Goal: Task Accomplishment & Management: Manage account settings

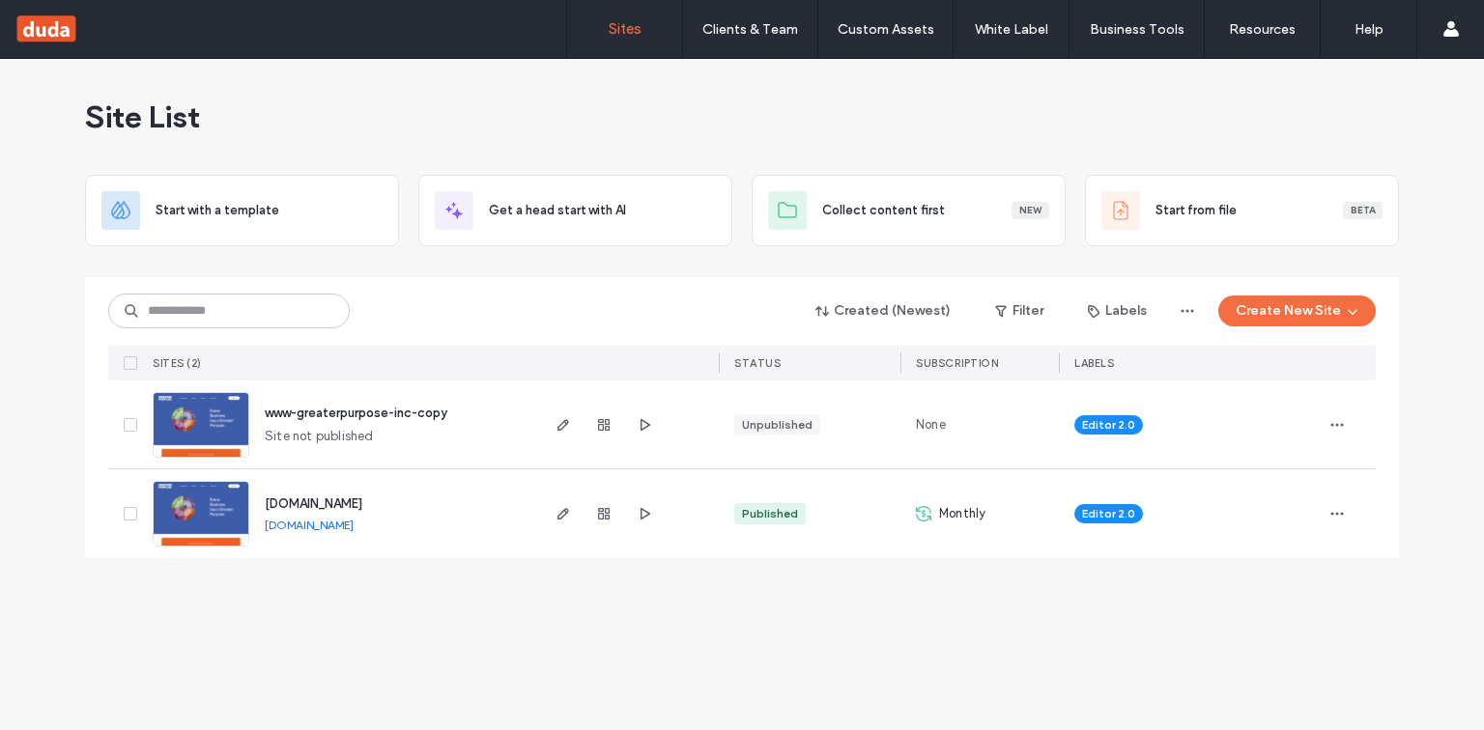
click at [734, 77] on label "Client Management" at bounding box center [754, 78] width 113 height 14
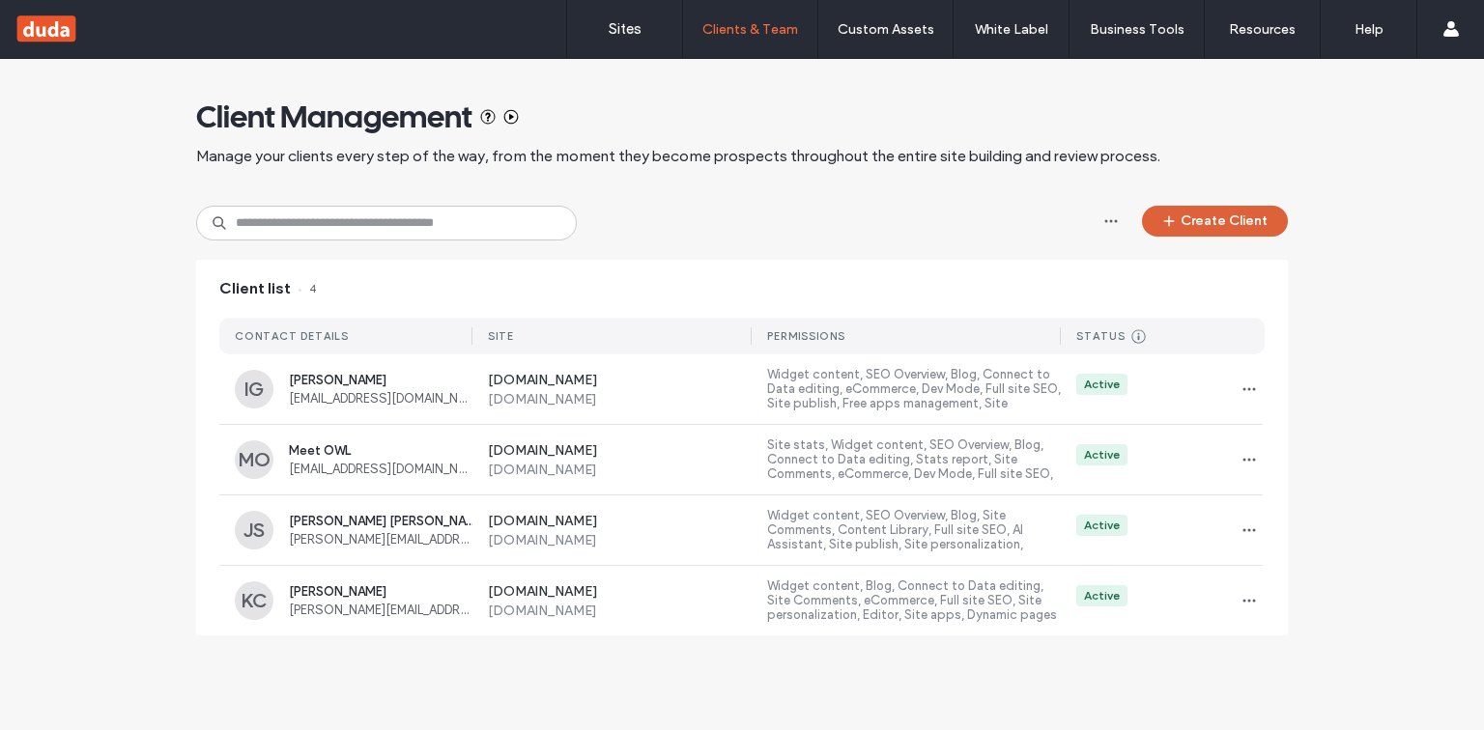
click at [1220, 224] on button "Create Client" at bounding box center [1215, 221] width 146 height 31
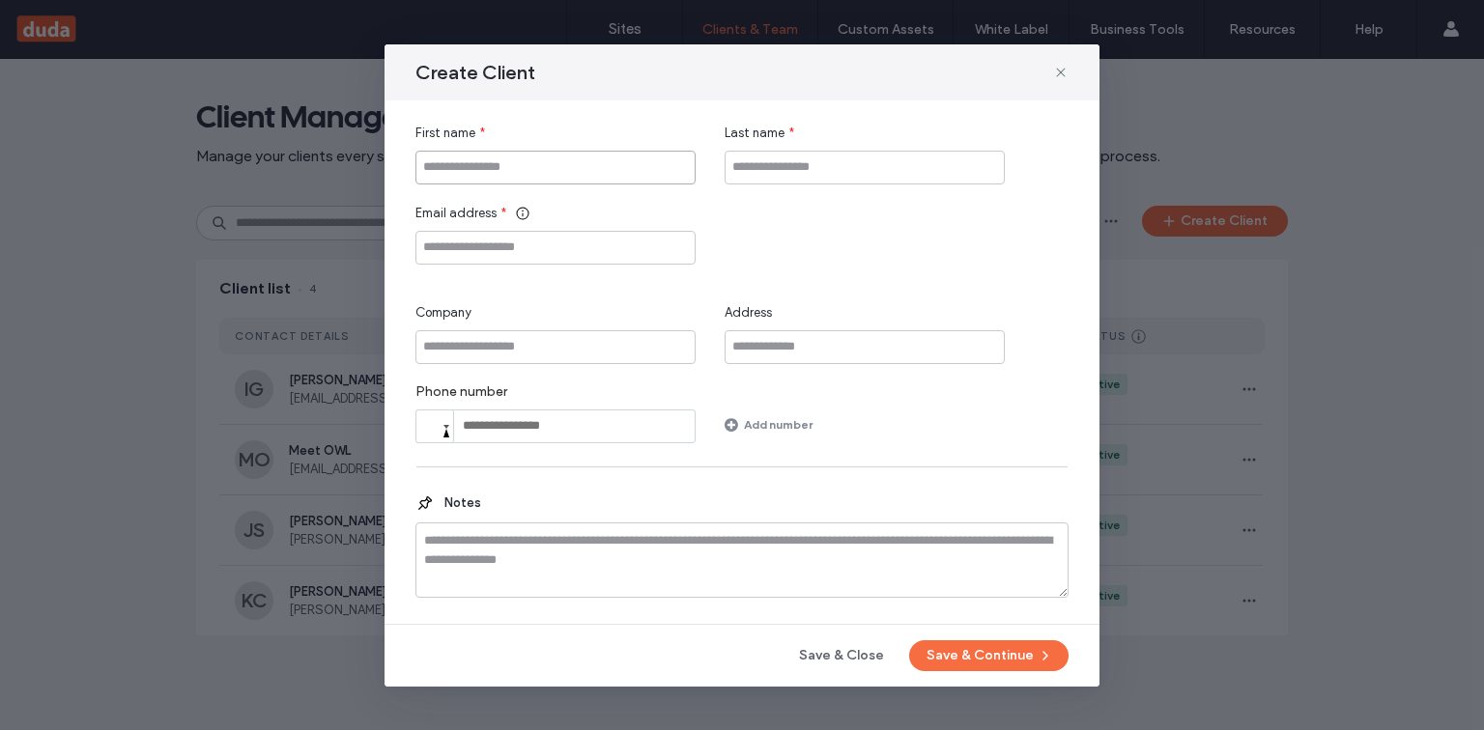
click at [481, 169] on input "First name" at bounding box center [555, 168] width 280 height 34
type input "****"
click at [760, 159] on input "Last name" at bounding box center [865, 168] width 280 height 34
type input "**"
click at [497, 245] on input "Email address" at bounding box center [555, 248] width 280 height 34
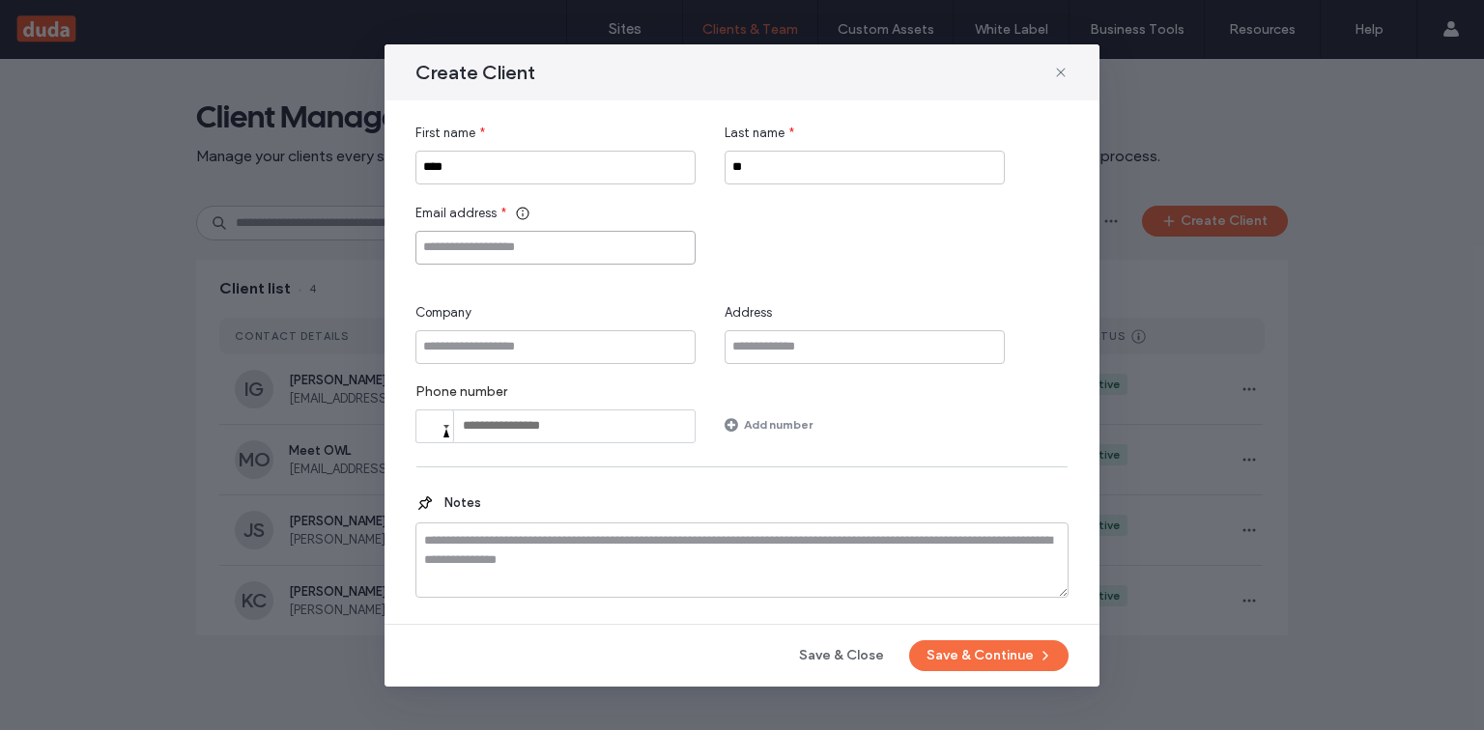
paste input "**********"
type input "**********"
click at [967, 651] on button "Save & Continue" at bounding box center [988, 656] width 159 height 31
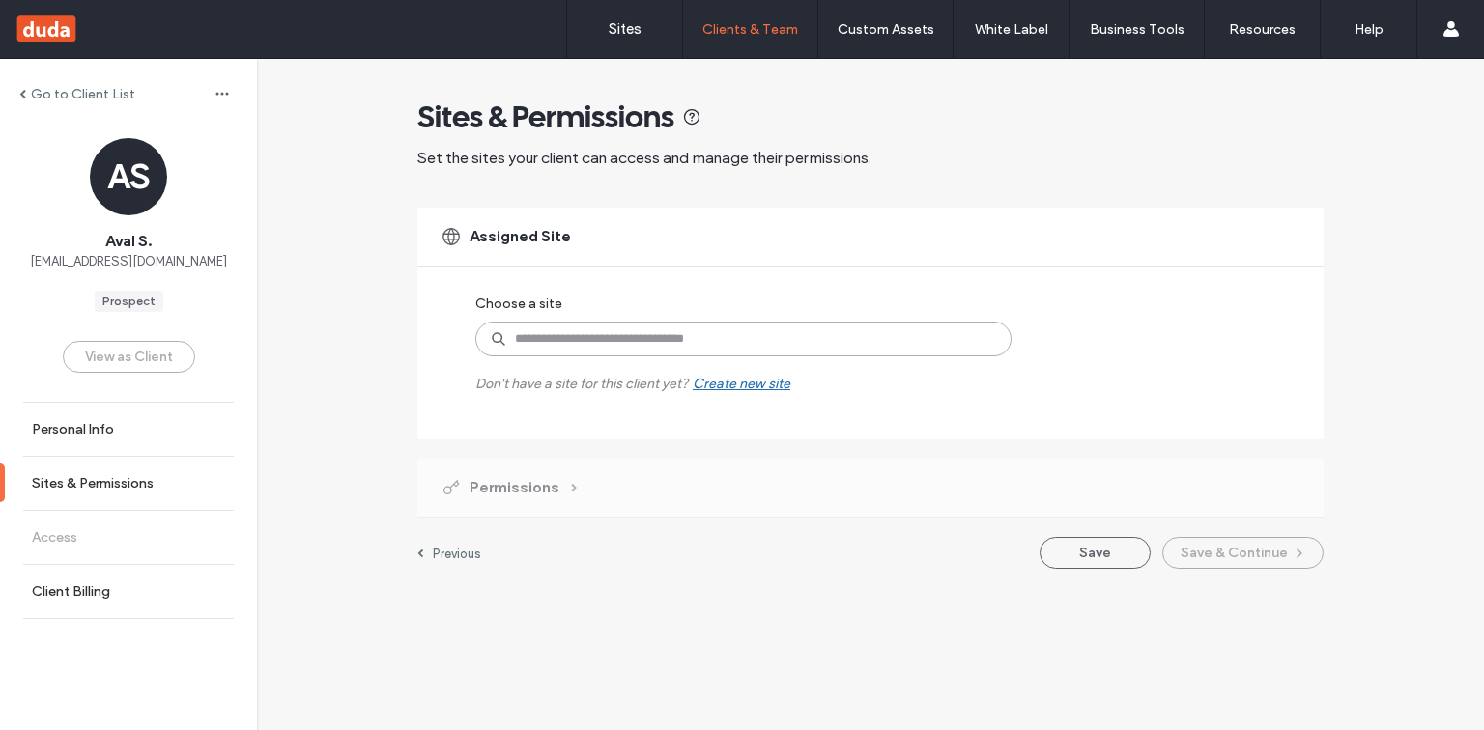
click at [653, 336] on input at bounding box center [743, 339] width 536 height 35
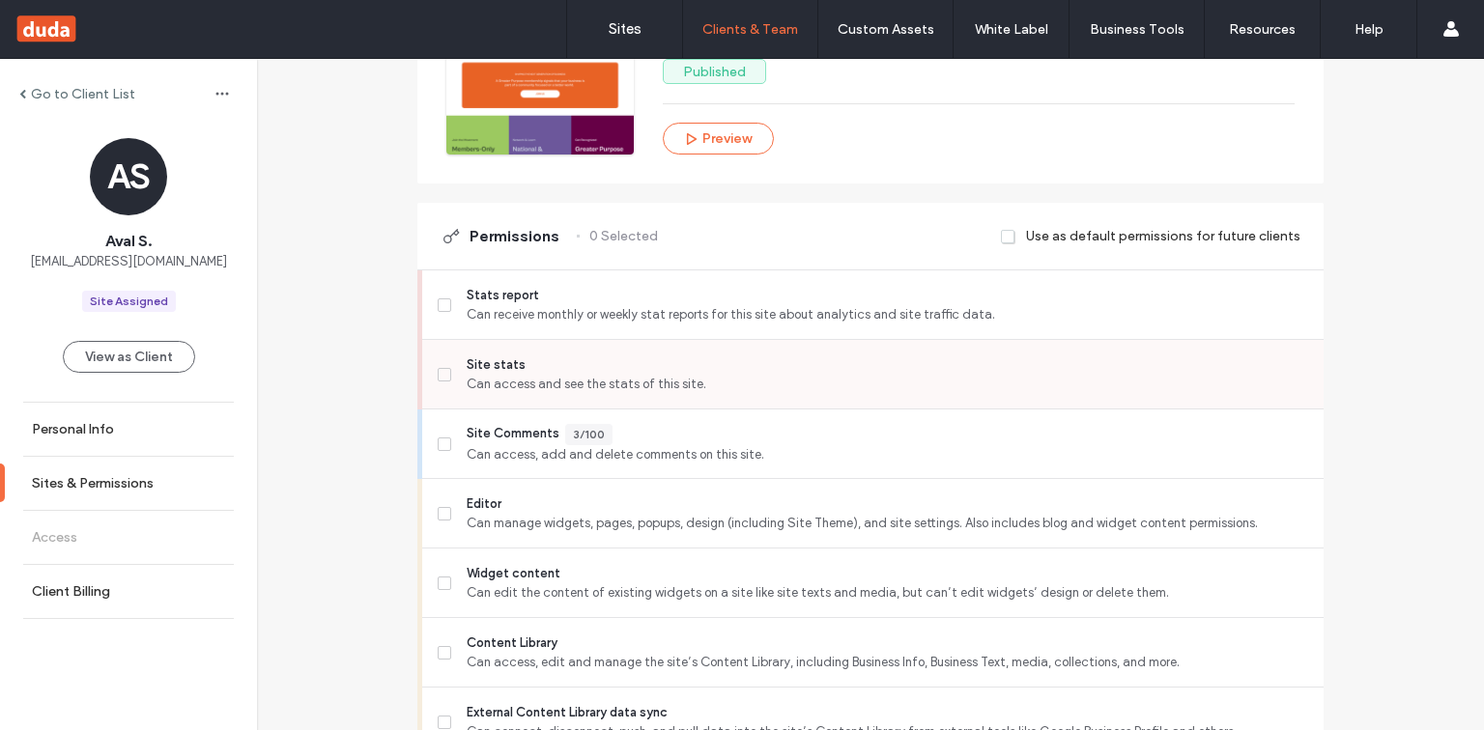
scroll to position [386, 0]
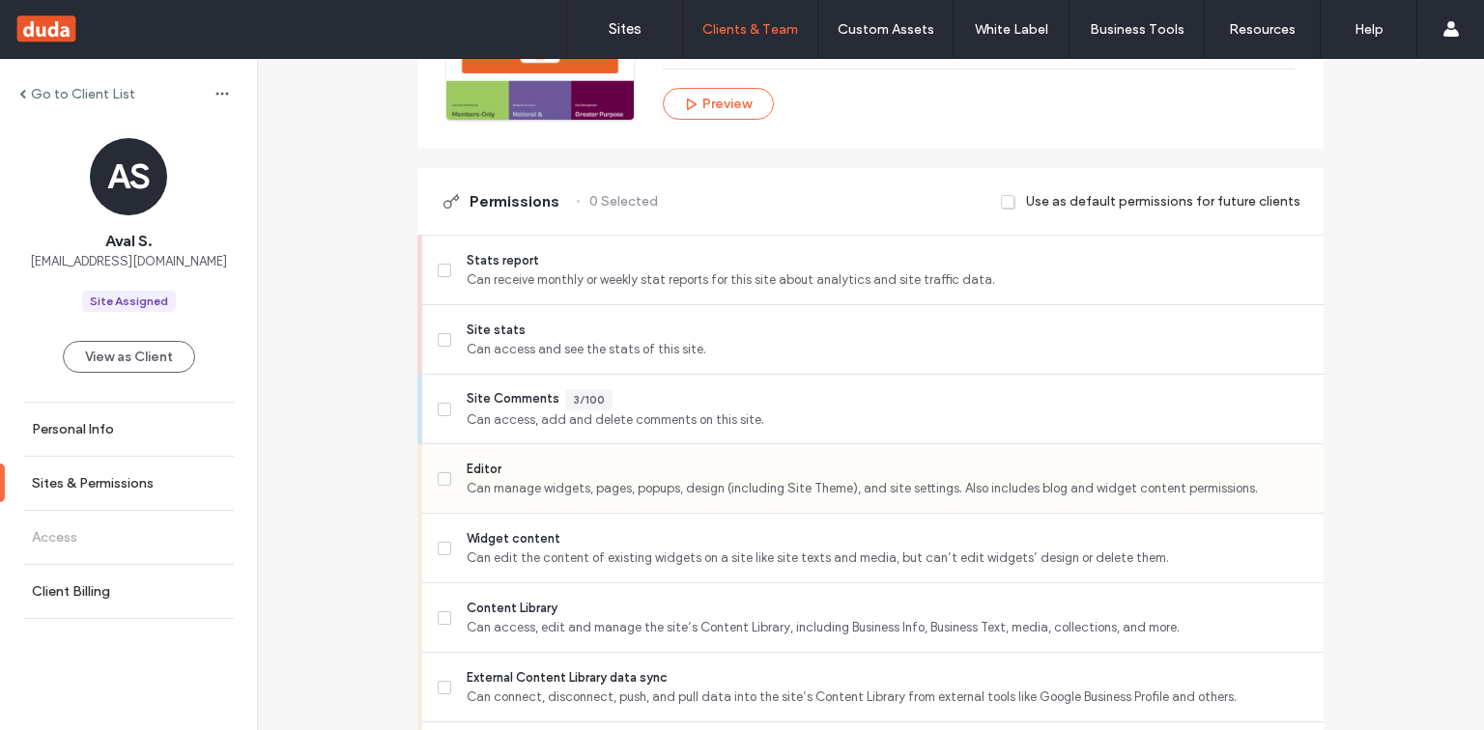
click at [442, 475] on span at bounding box center [445, 479] width 14 height 14
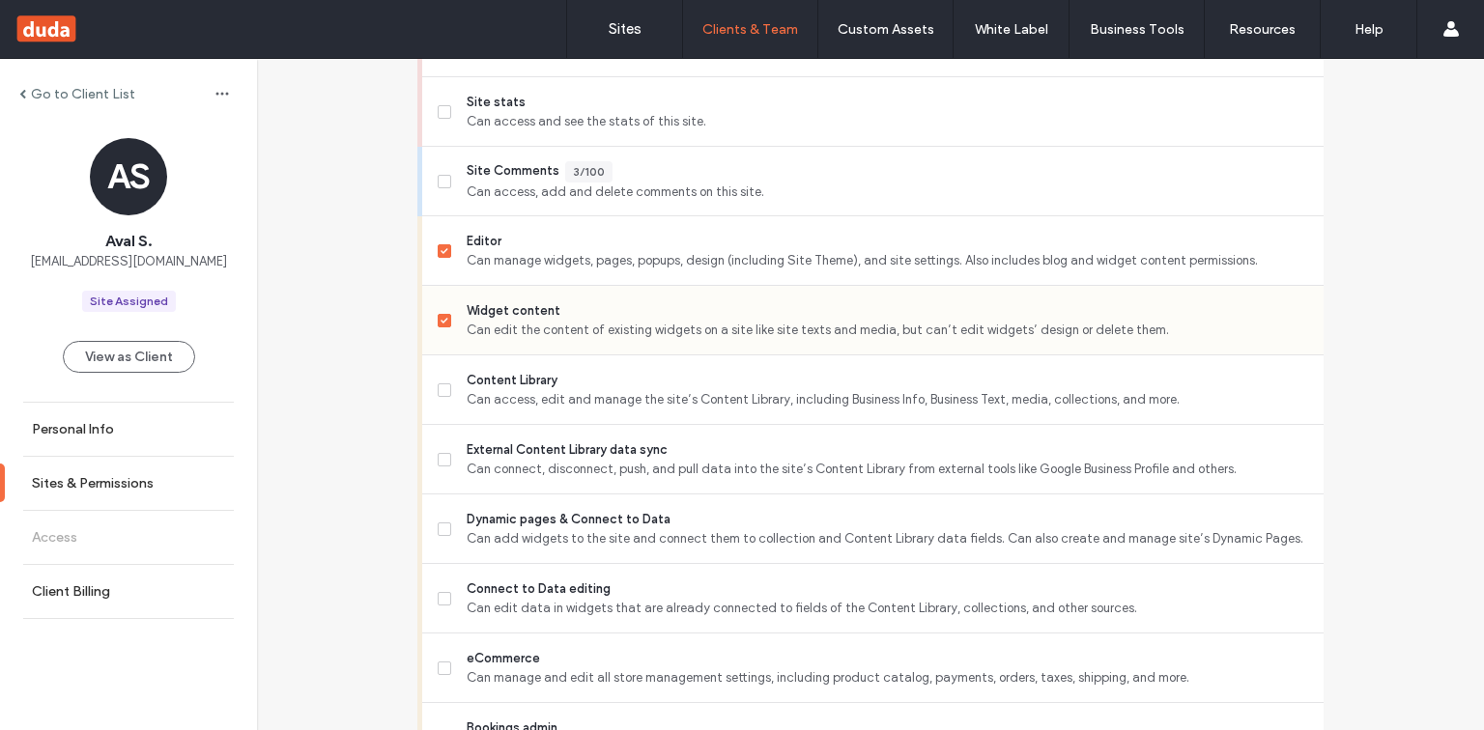
scroll to position [618, 0]
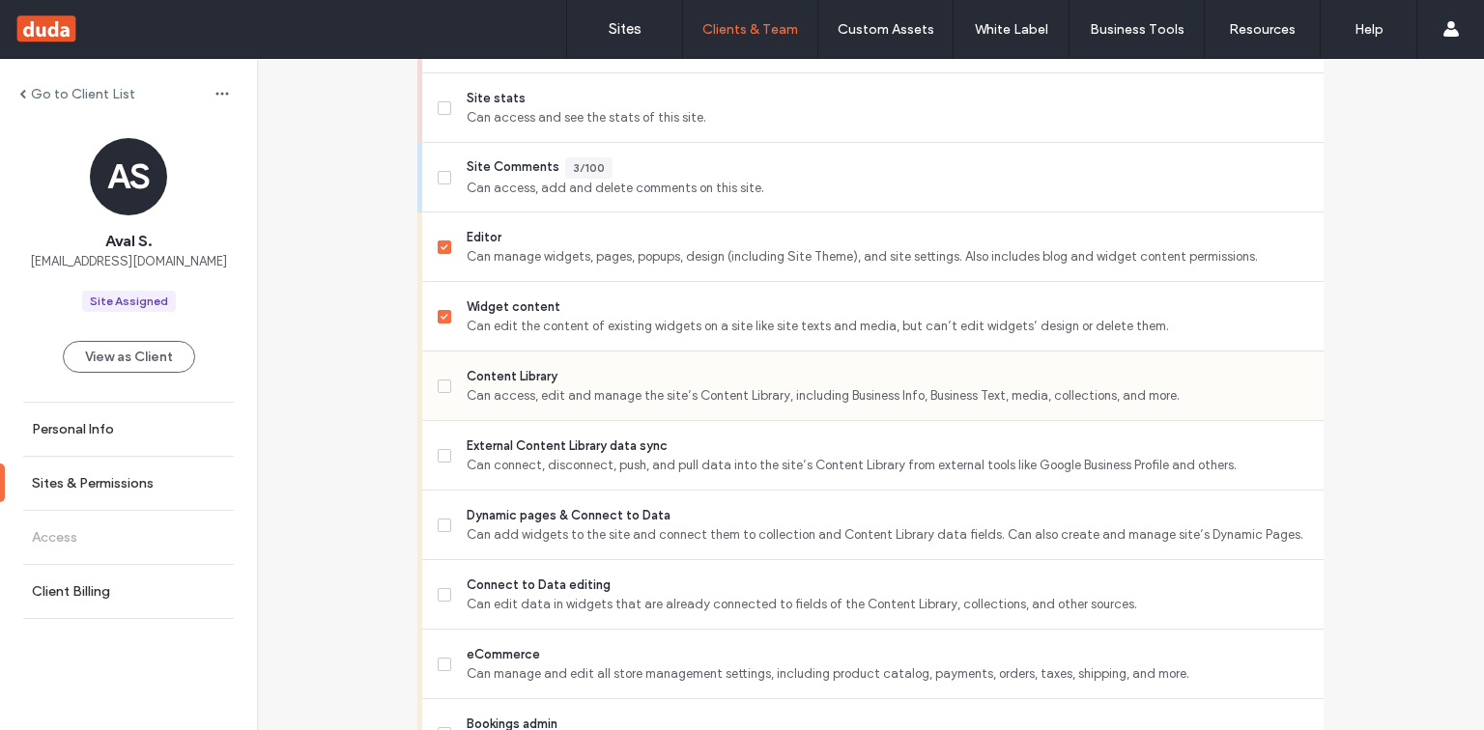
click at [448, 380] on label "Content Library Can access, edit and manage the site’s Content Library, includi…" at bounding box center [873, 386] width 870 height 39
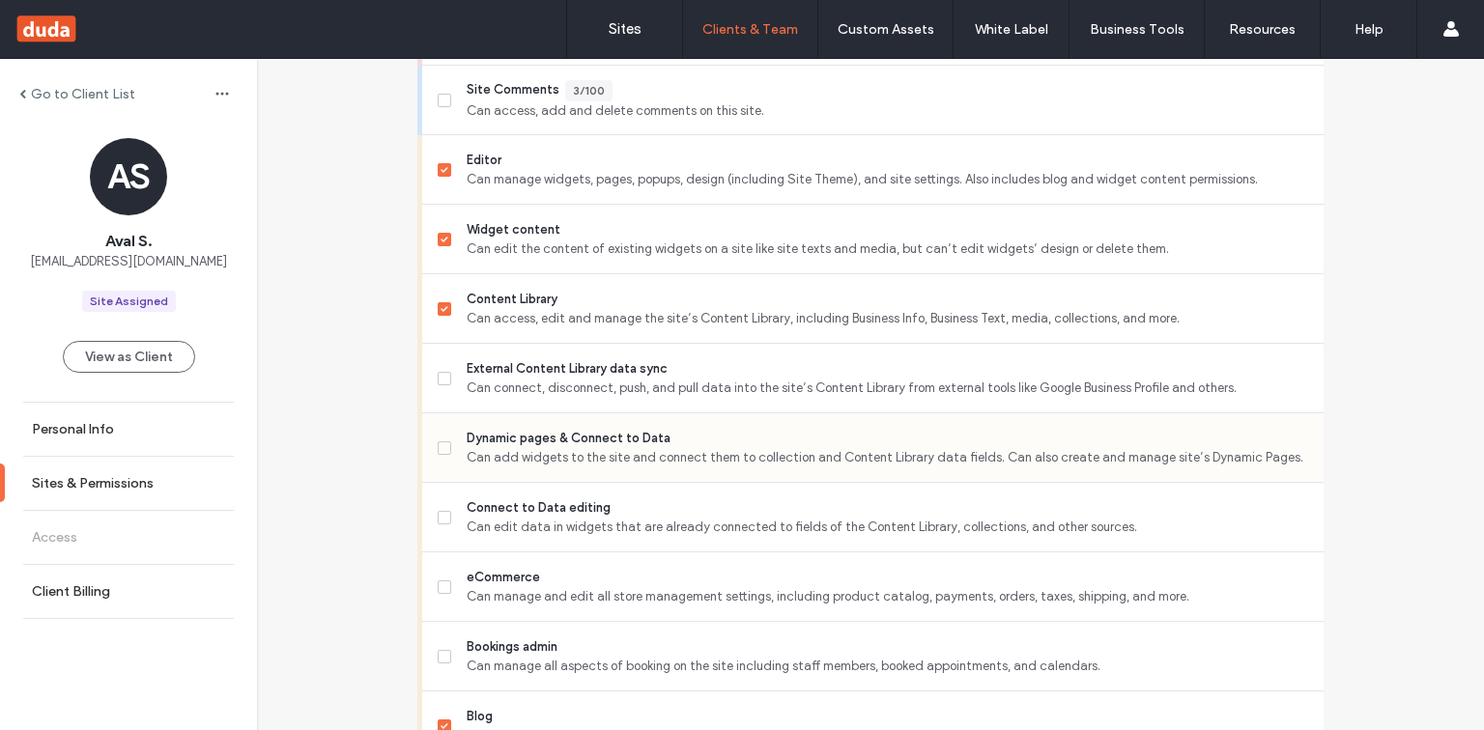
click at [441, 447] on icon at bounding box center [445, 448] width 8 height 6
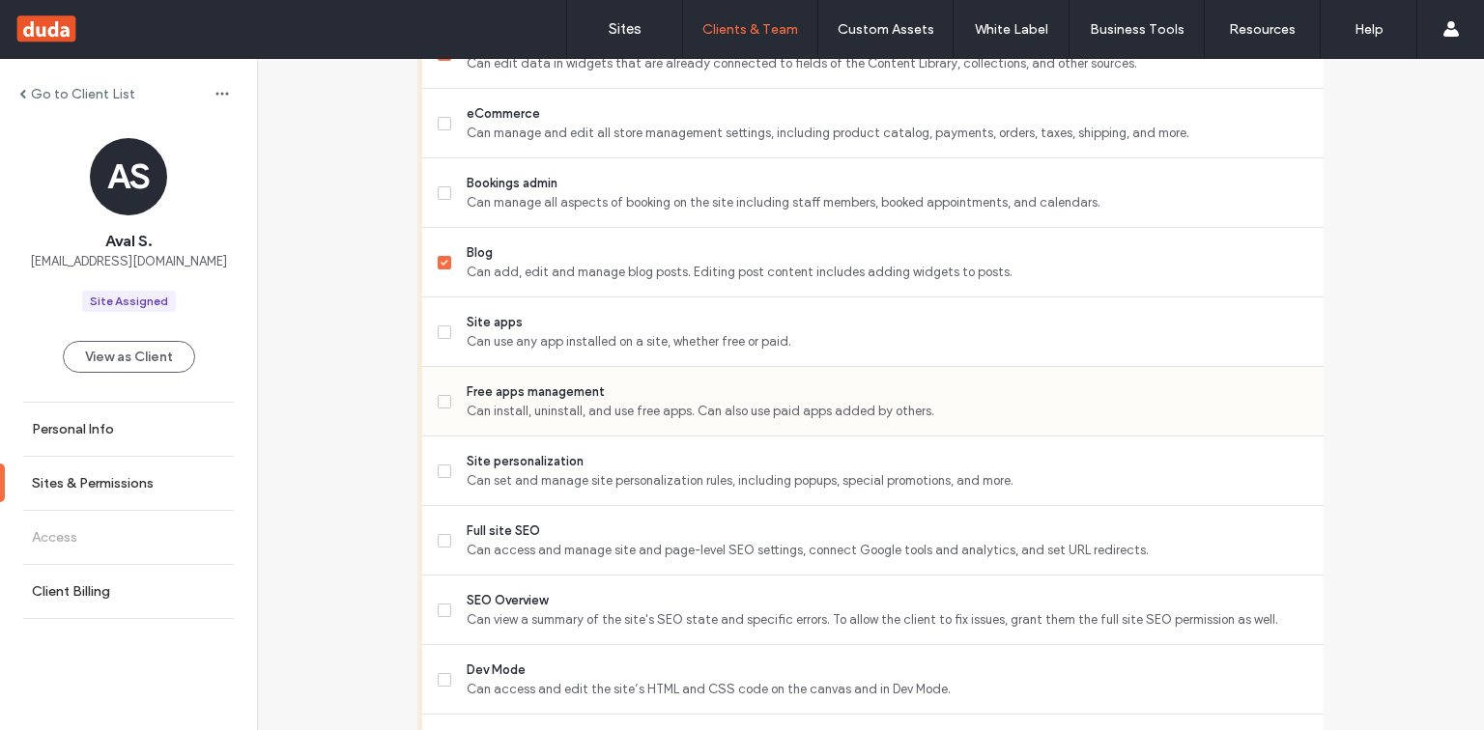
scroll to position [1237, 0]
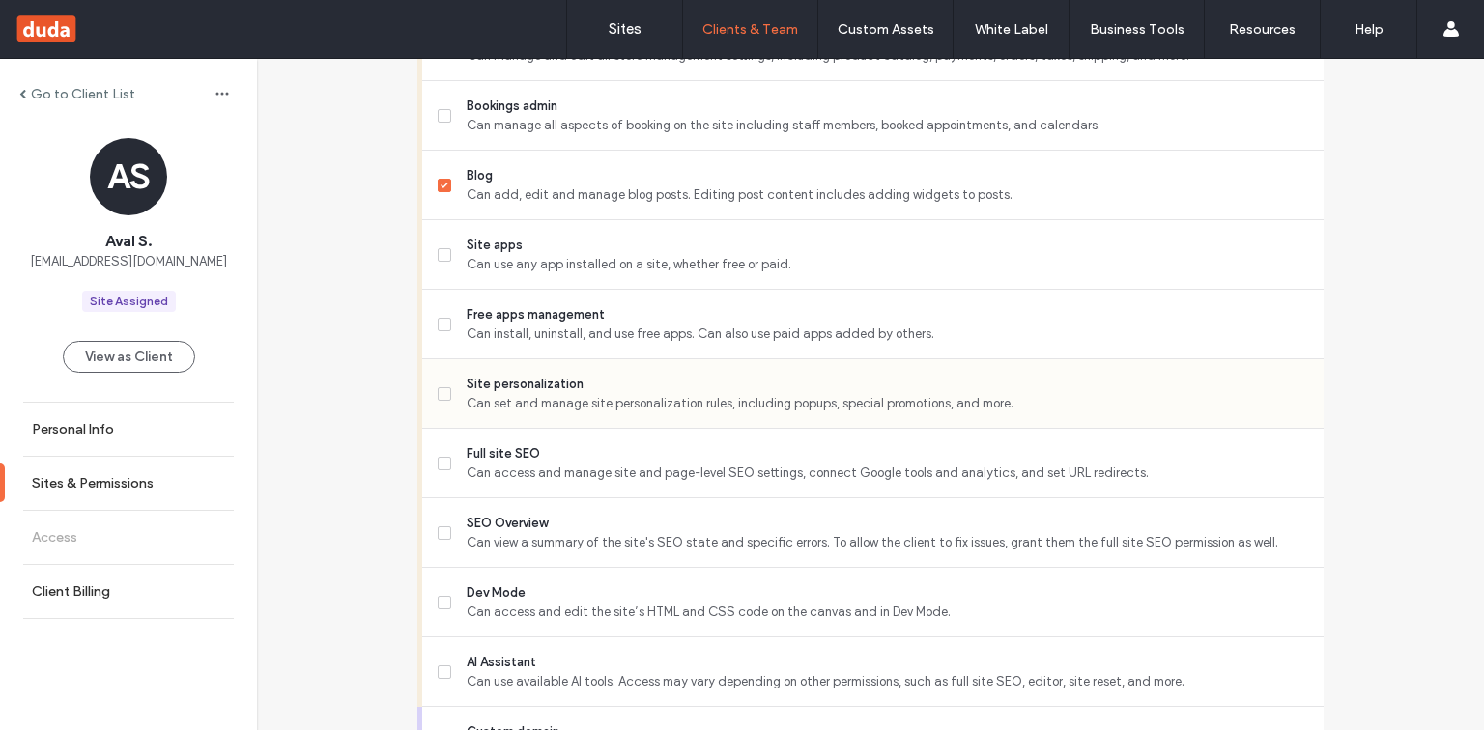
click at [441, 391] on icon at bounding box center [444, 394] width 7 height 6
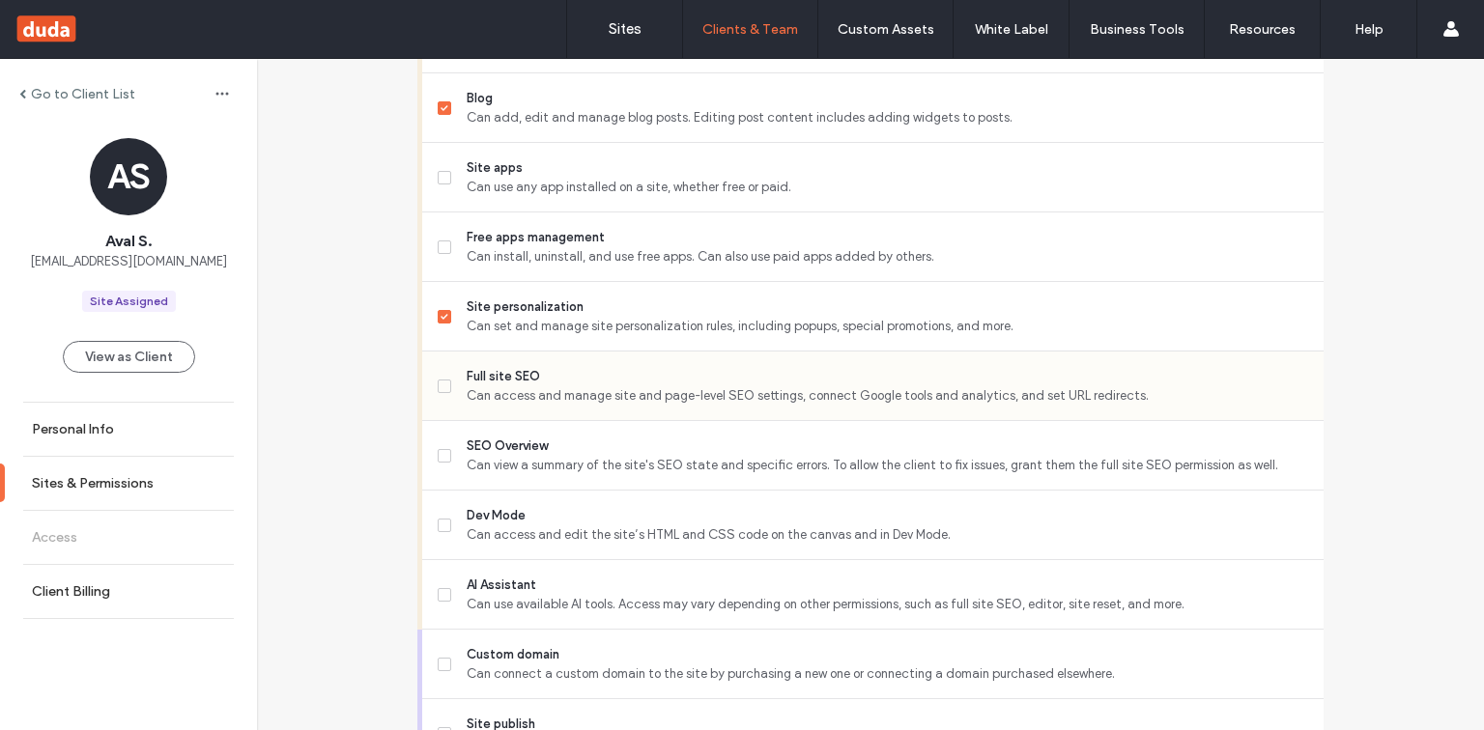
scroll to position [1391, 0]
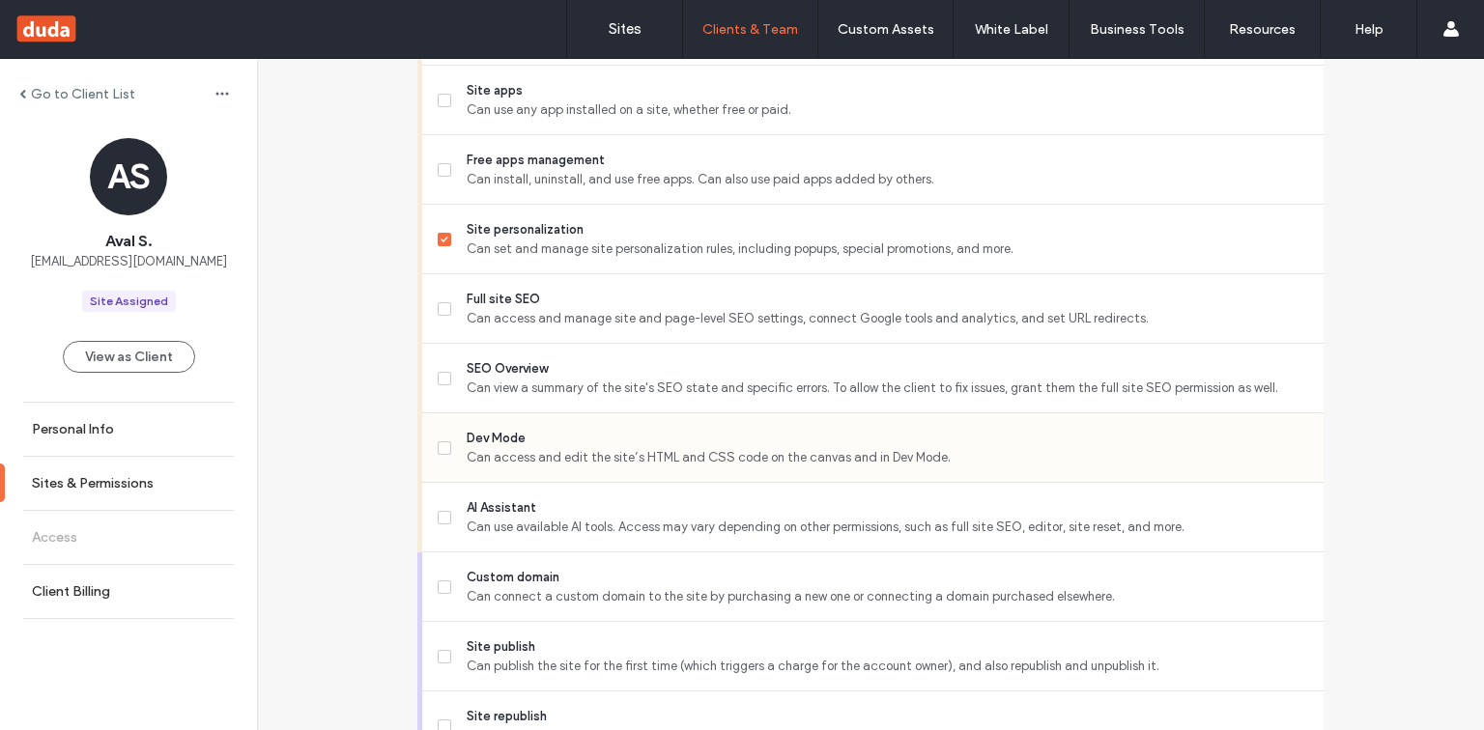
click at [441, 445] on icon at bounding box center [444, 448] width 7 height 6
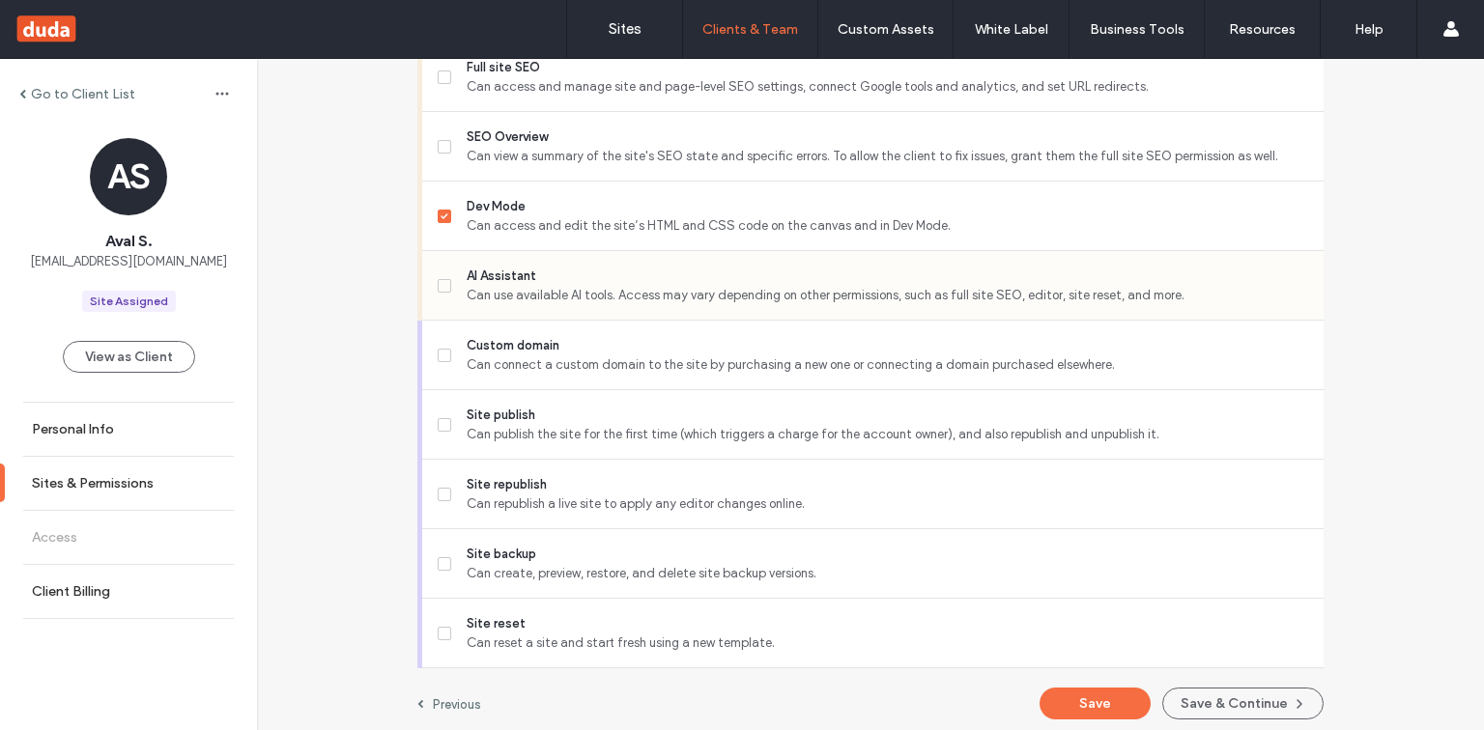
scroll to position [1631, 0]
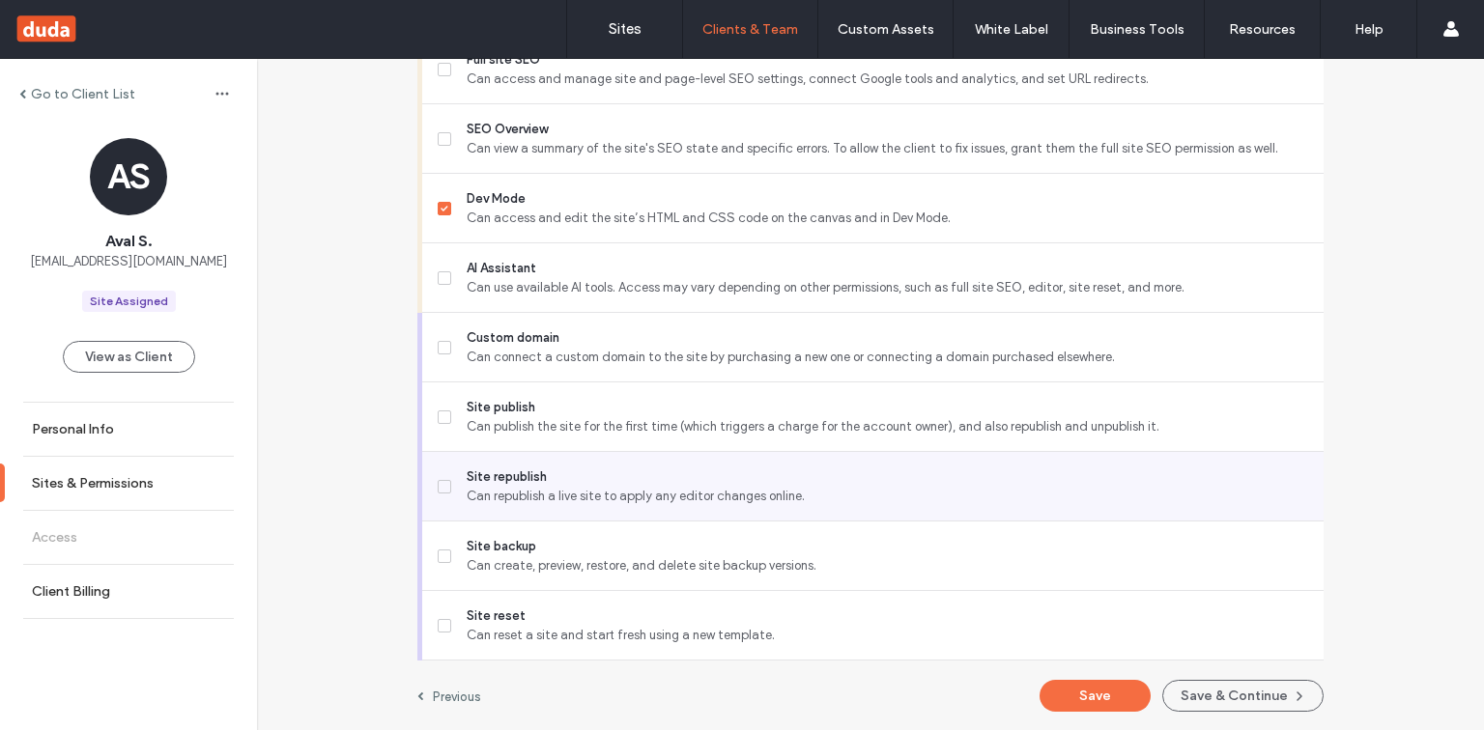
click at [441, 484] on icon at bounding box center [445, 487] width 8 height 6
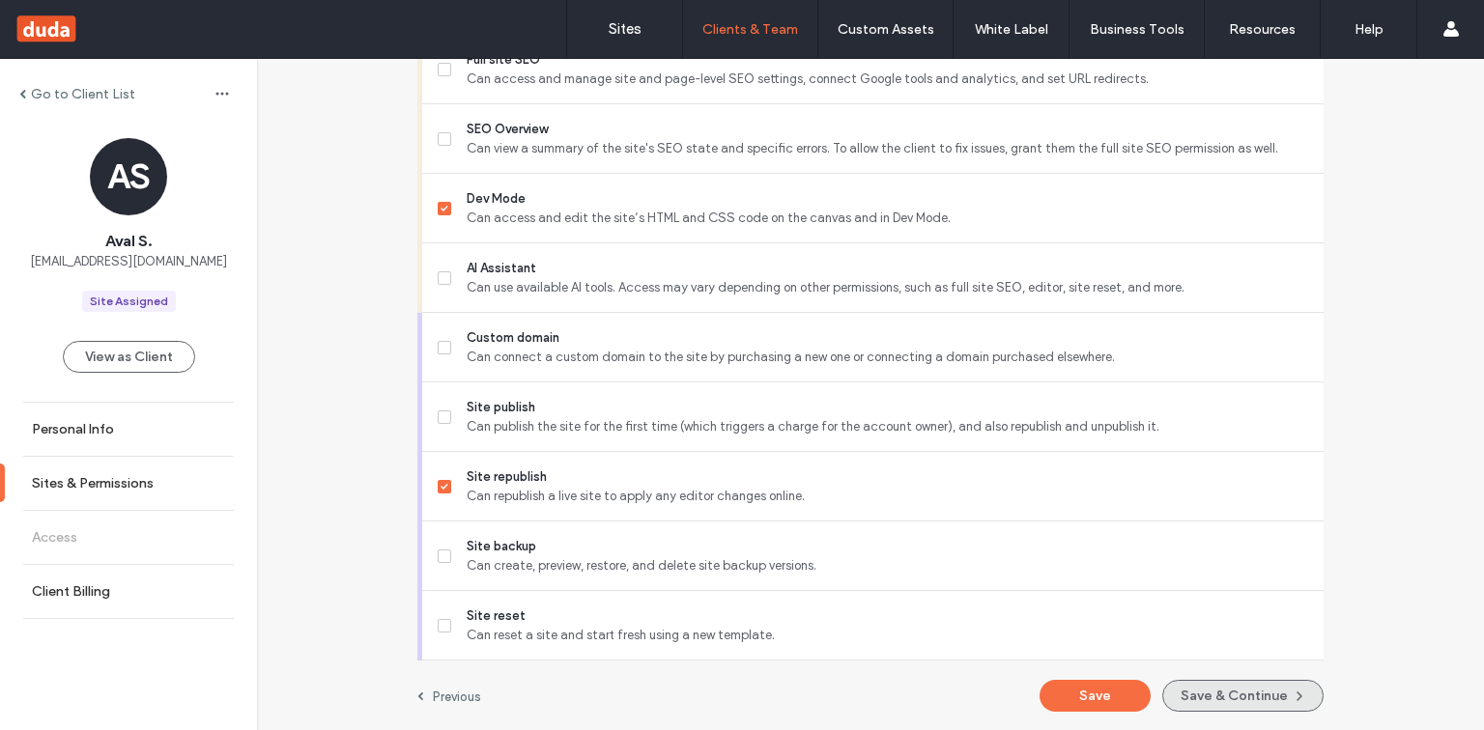
click at [1271, 692] on button "Save & Continue" at bounding box center [1242, 696] width 161 height 32
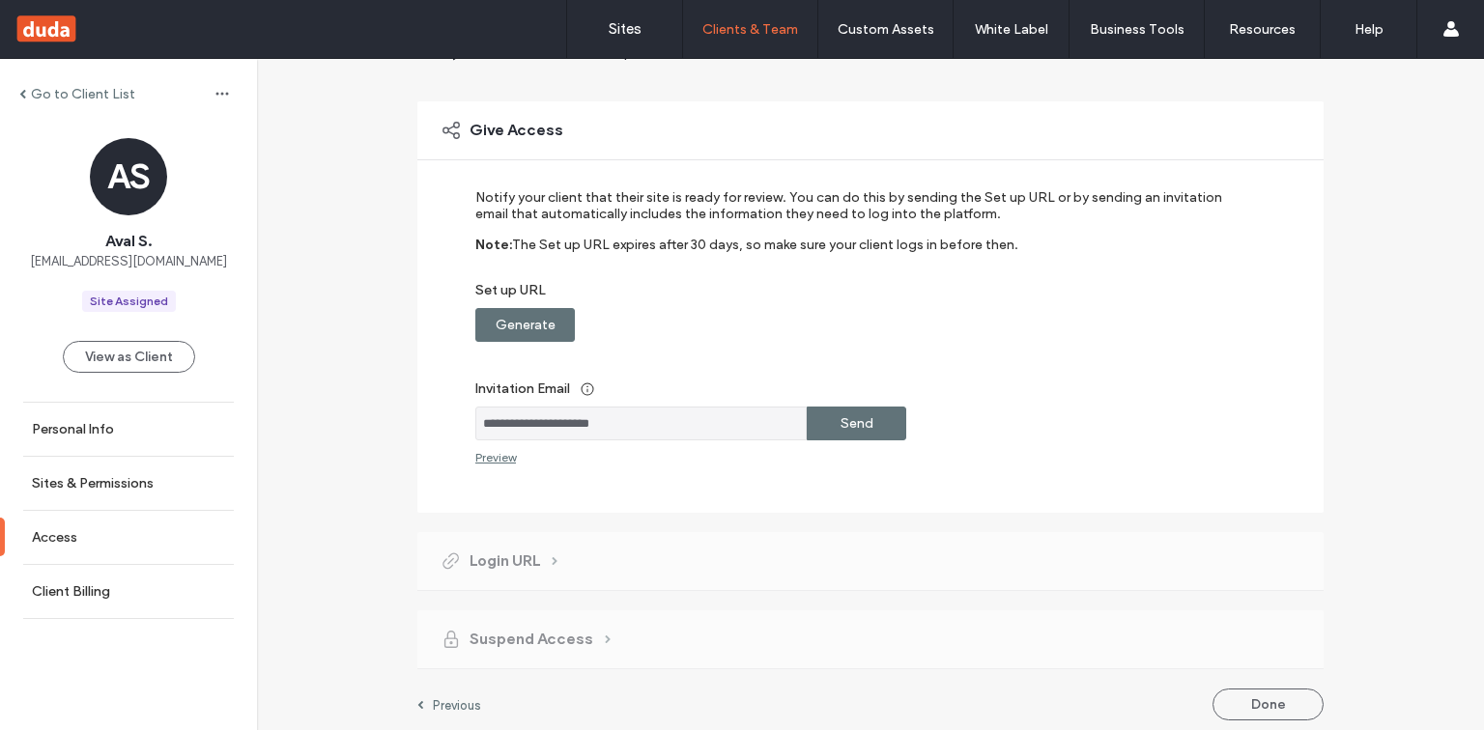
scroll to position [113, 0]
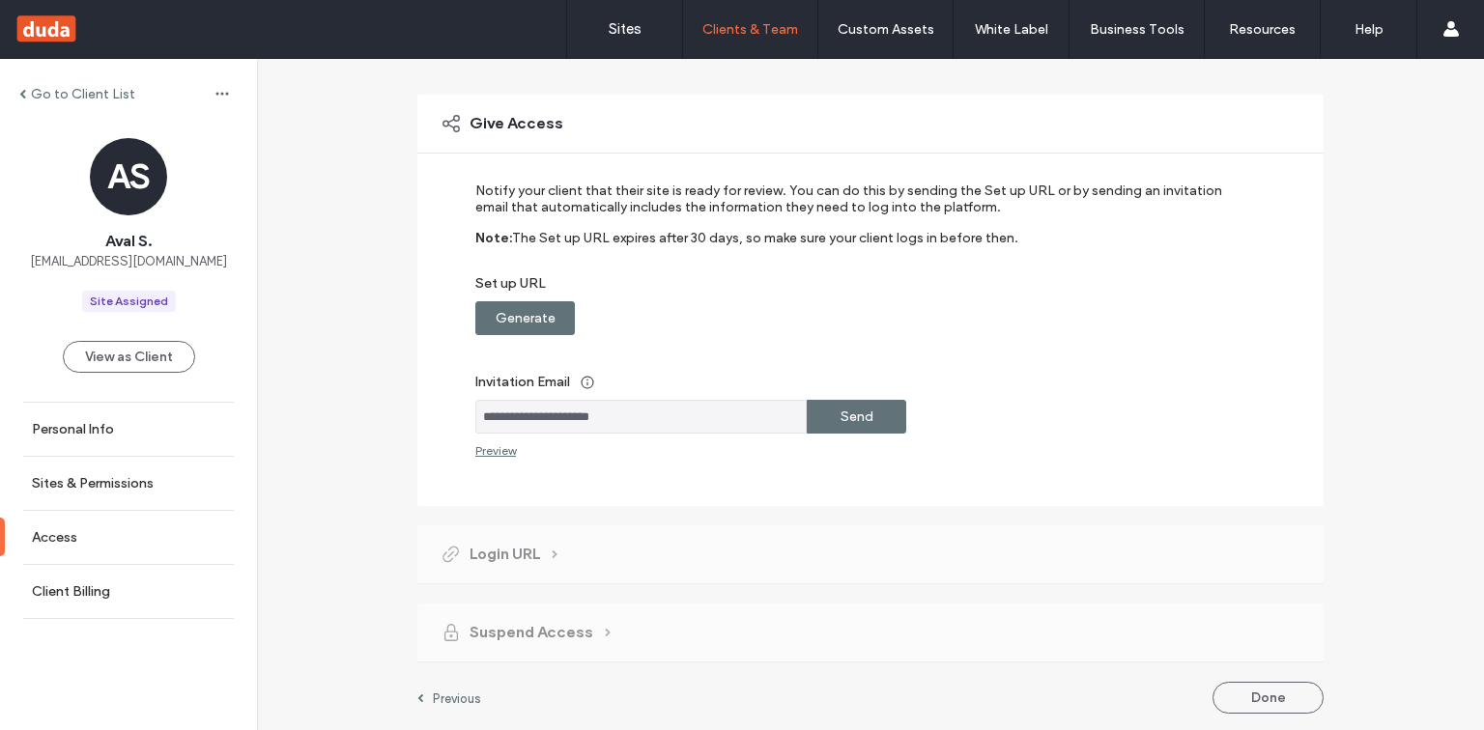
click at [841, 418] on label "Send" at bounding box center [856, 417] width 33 height 36
